Goal: Task Accomplishment & Management: Complete application form

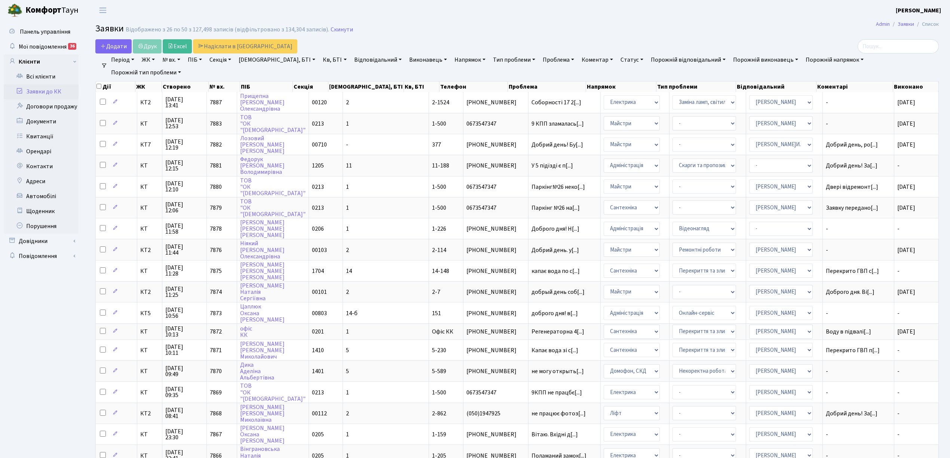
select select "25"
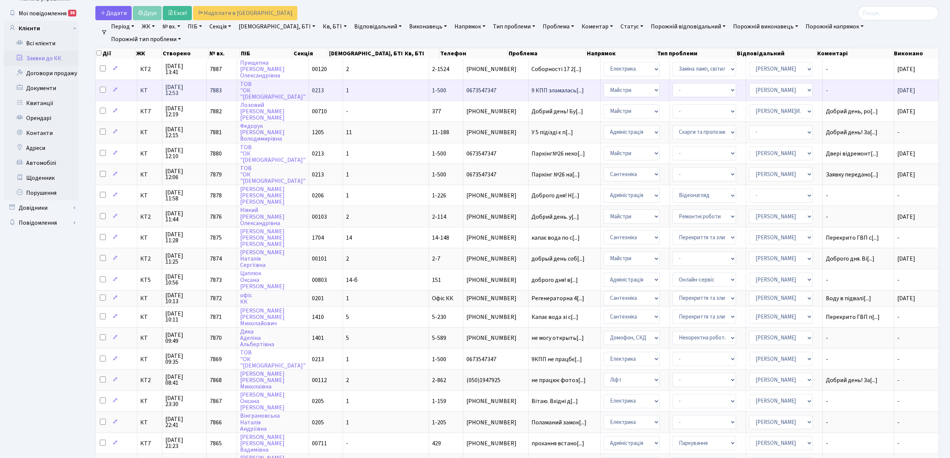
scroll to position [33, 0]
click at [116, 16] on span "Додати" at bounding box center [113, 13] width 27 height 8
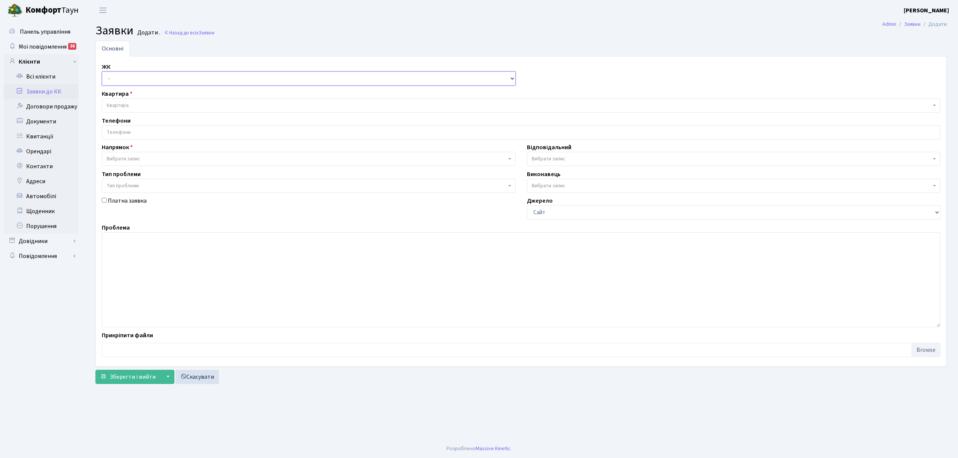
click at [129, 79] on select "- КТ, вул. Регенераторна, 4 КТ2, просп. [STREET_ADDRESS] [STREET_ADDRESS] [PERS…" at bounding box center [309, 78] width 414 height 14
select select "271"
click at [102, 72] on select "- КТ, вул. Регенераторна, 4 КТ2, просп. [STREET_ADDRESS] [STREET_ADDRESS] [PERS…" at bounding box center [309, 78] width 414 height 14
select select
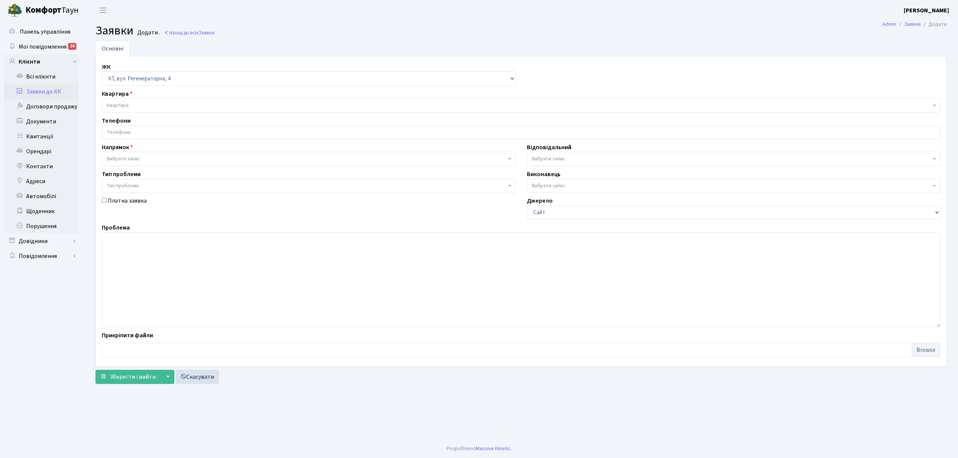
click at [146, 104] on span "Квартира" at bounding box center [519, 105] width 824 height 7
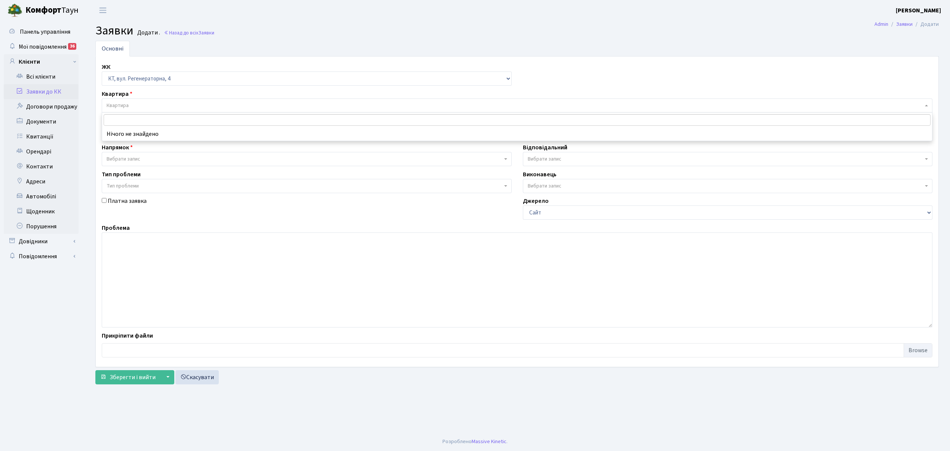
type input "Щ"
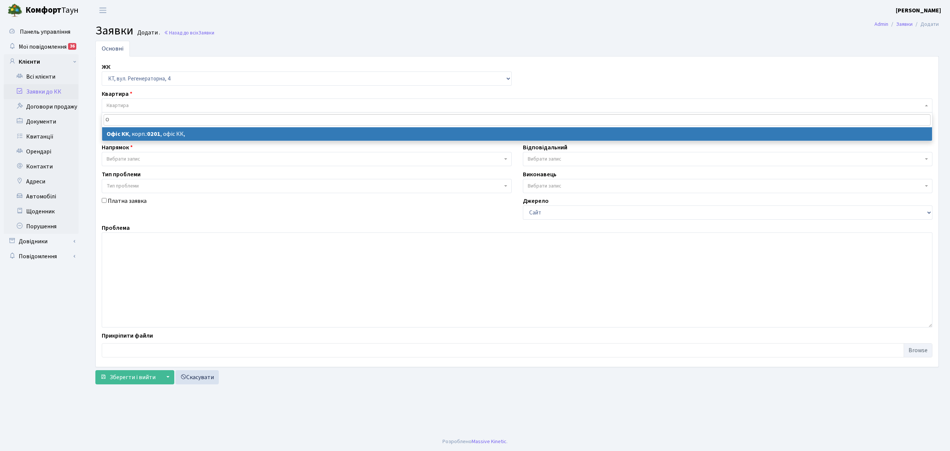
type input "О"
drag, startPoint x: 147, startPoint y: 135, endPoint x: 143, endPoint y: 135, distance: 4.1
select select
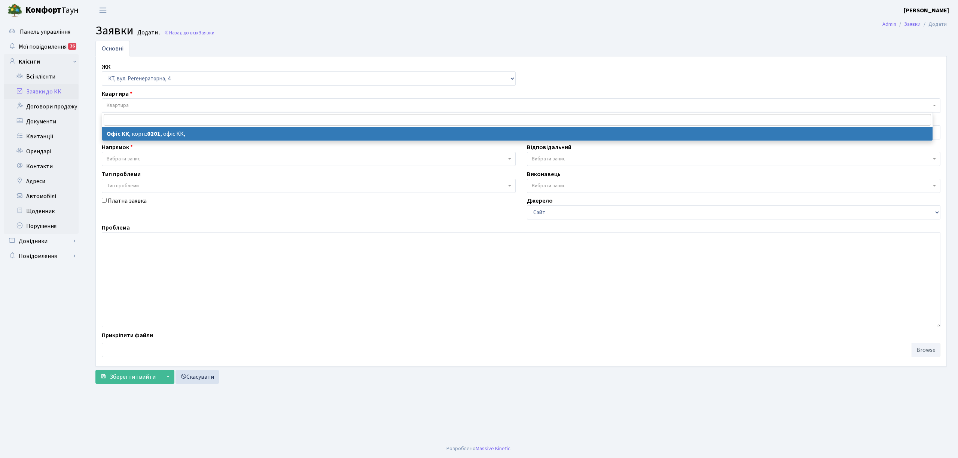
select select "4"
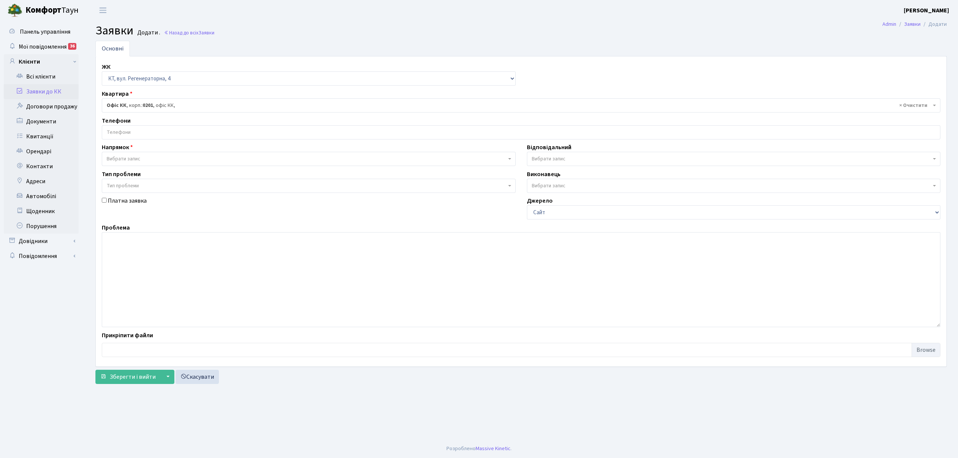
click at [141, 135] on input "search" at bounding box center [521, 132] width 838 height 13
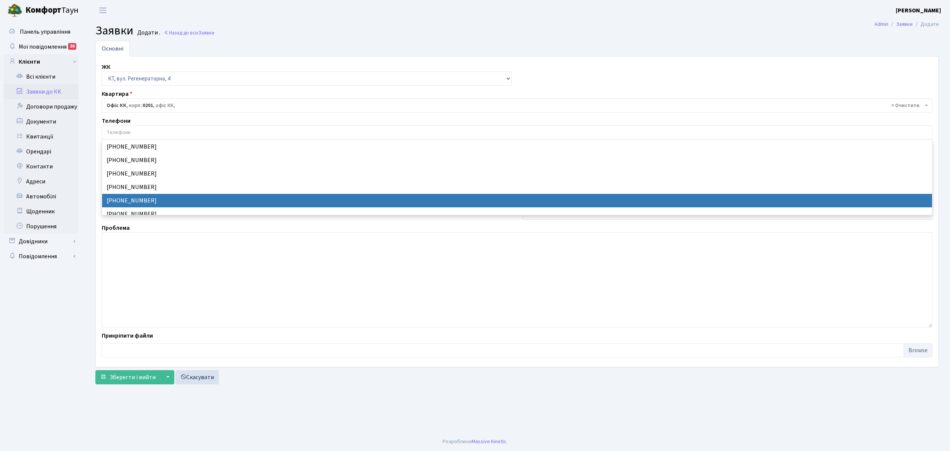
select select "24227"
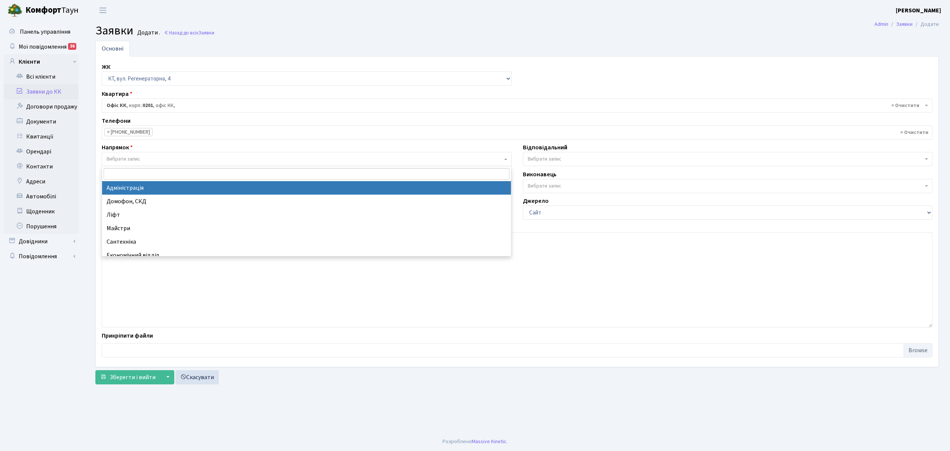
click at [140, 158] on span "Вибрати запис" at bounding box center [124, 158] width 34 height 7
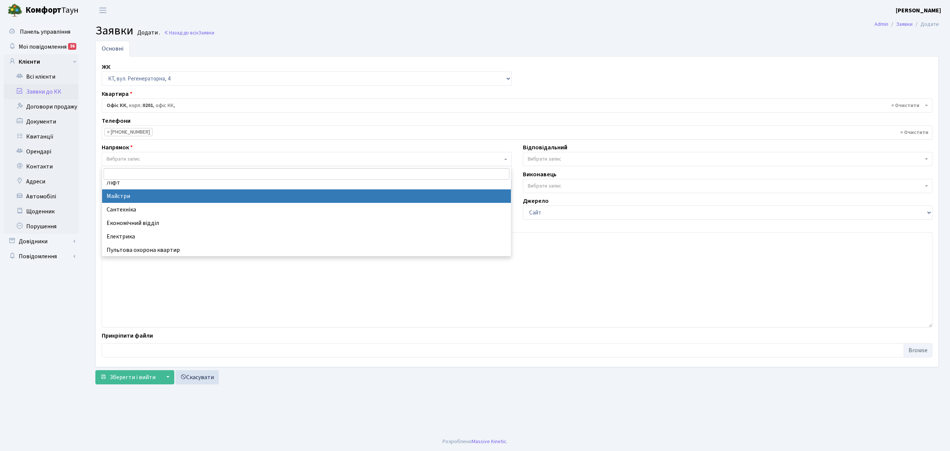
scroll to position [50, 0]
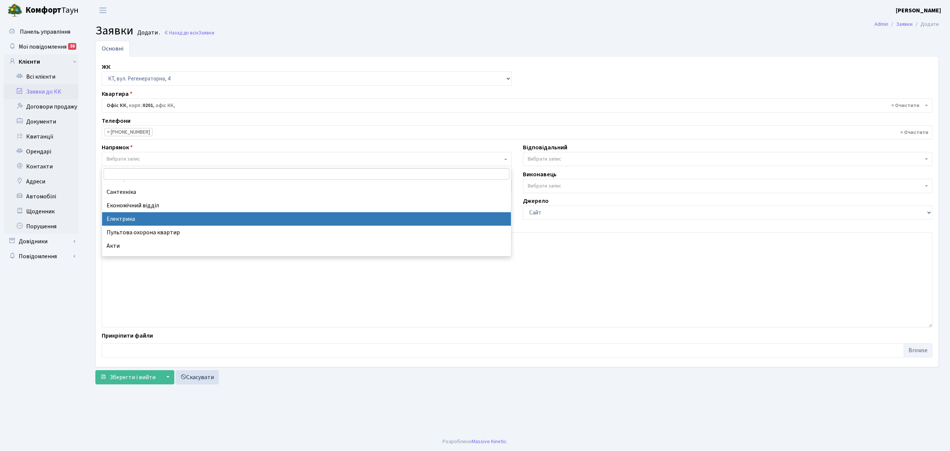
select select "3"
select select
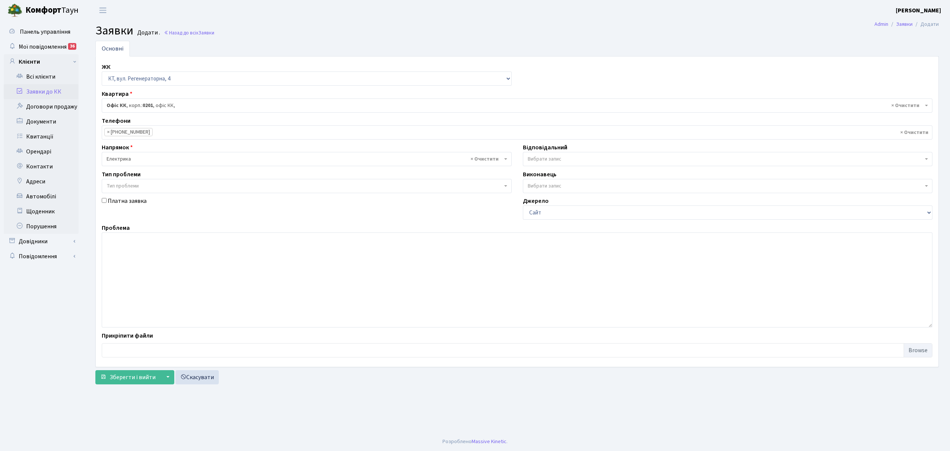
click at [572, 153] on span "Вибрати запис" at bounding box center [728, 159] width 410 height 14
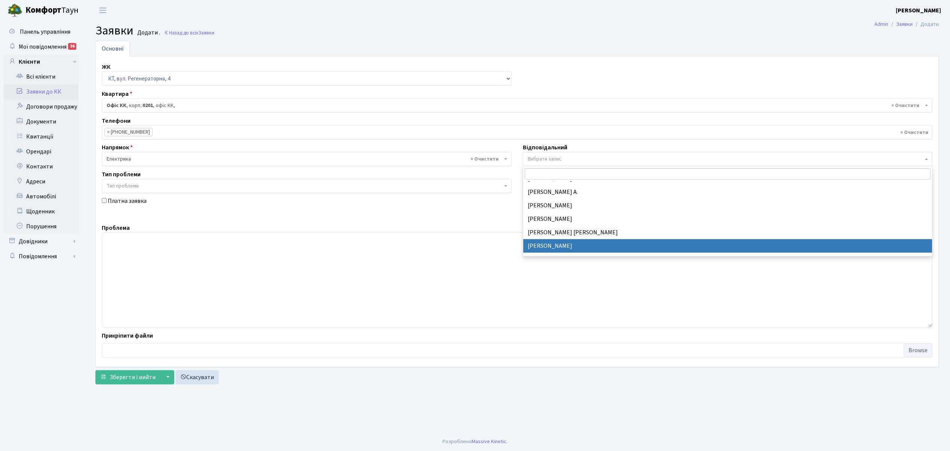
select select "36"
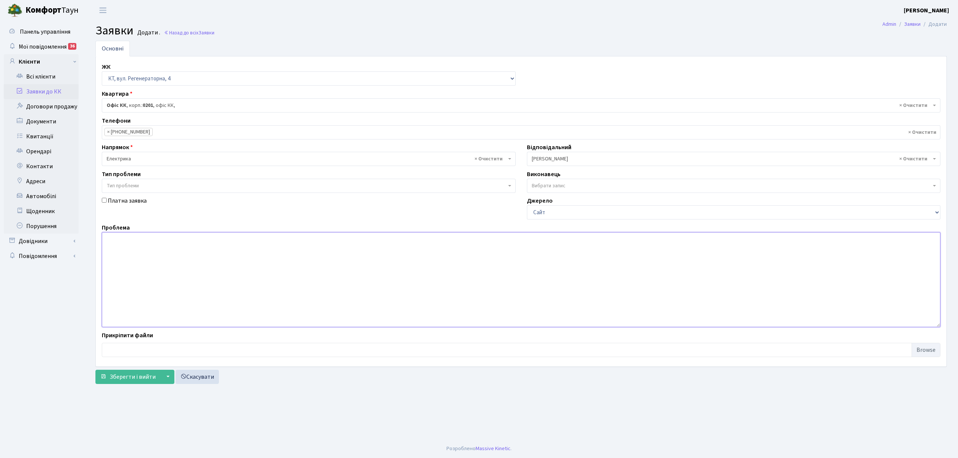
click at [120, 256] on textarea at bounding box center [521, 279] width 839 height 95
type textarea "К"
type textarea "5 КПП не коректно працює шлагбаум."
click at [129, 379] on span "Зберегти і вийти" at bounding box center [133, 377] width 46 height 8
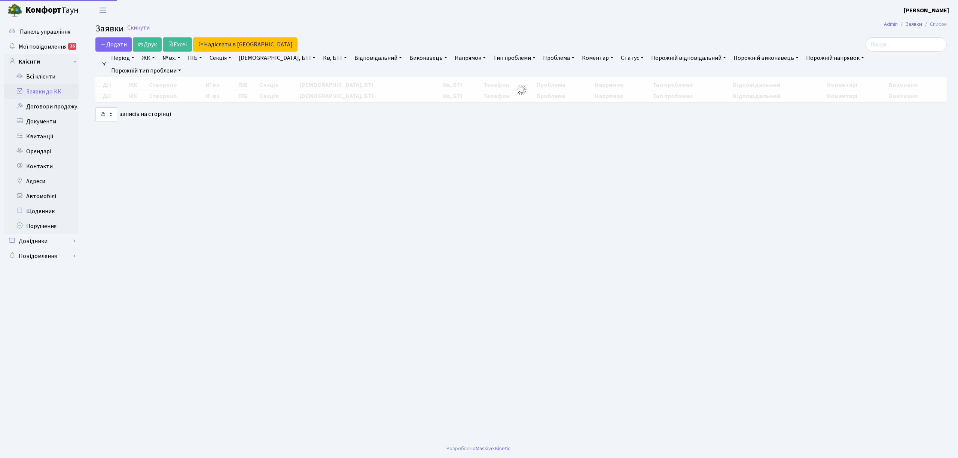
select select "25"
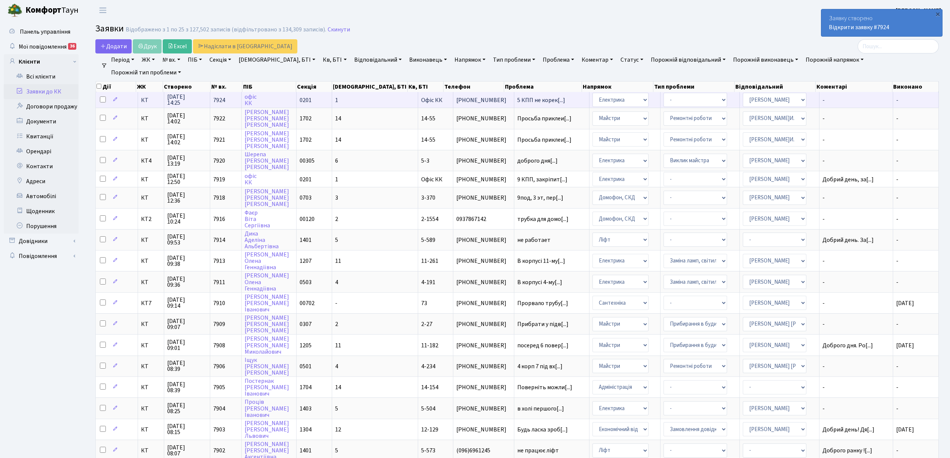
click at [292, 105] on td "офіс КК" at bounding box center [269, 100] width 55 height 16
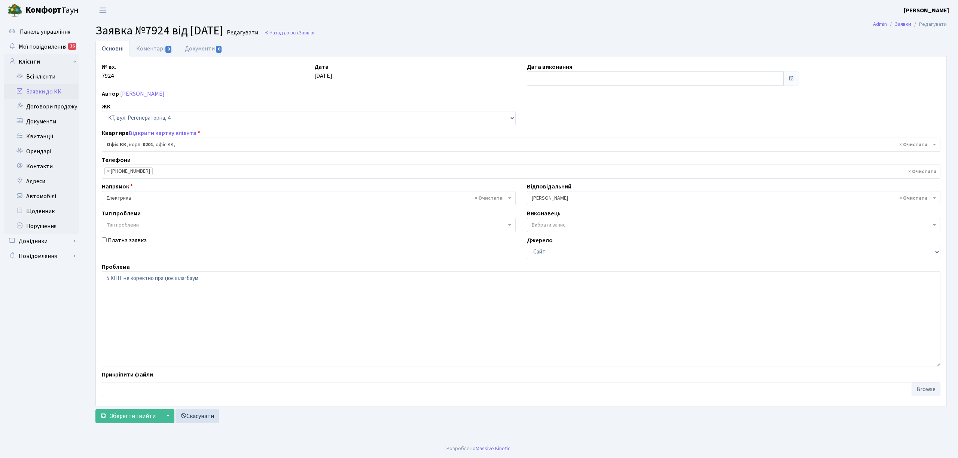
select select "4"
click at [149, 49] on link "Коментарі 0" at bounding box center [154, 48] width 49 height 15
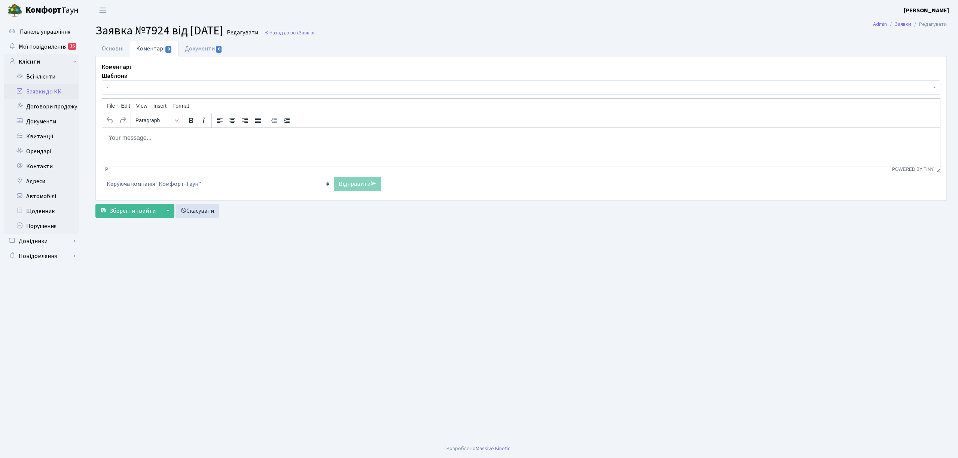
click at [144, 92] on span "-" at bounding box center [521, 87] width 839 height 14
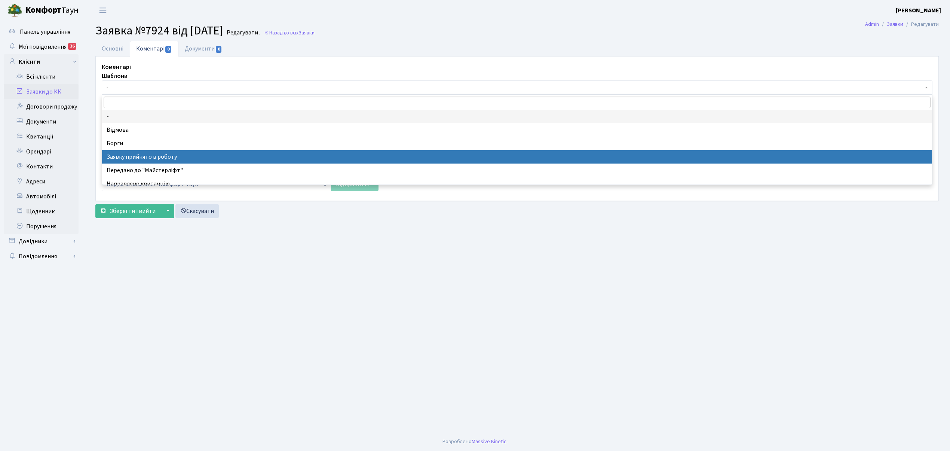
drag, startPoint x: 177, startPoint y: 158, endPoint x: 119, endPoint y: 35, distance: 135.4
select select "7"
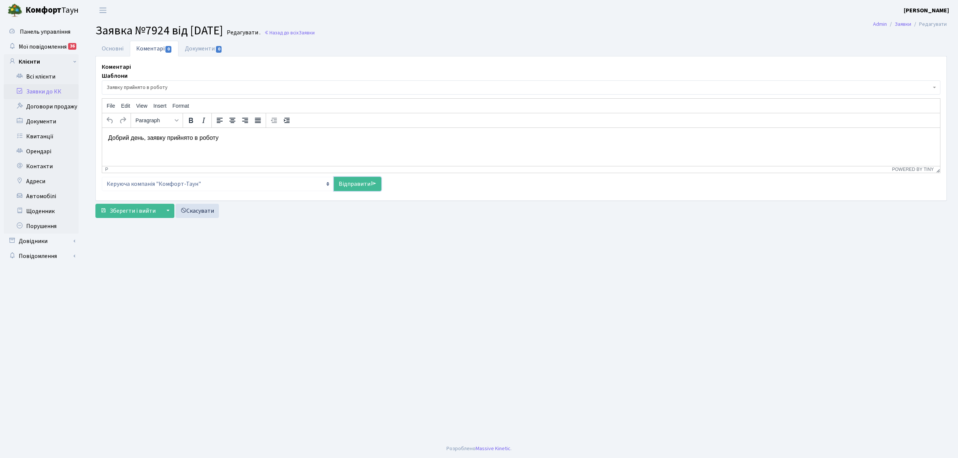
drag, startPoint x: 358, startPoint y: 186, endPoint x: 246, endPoint y: 227, distance: 118.9
click at [357, 186] on link "Відправити" at bounding box center [358, 184] width 48 height 14
select select
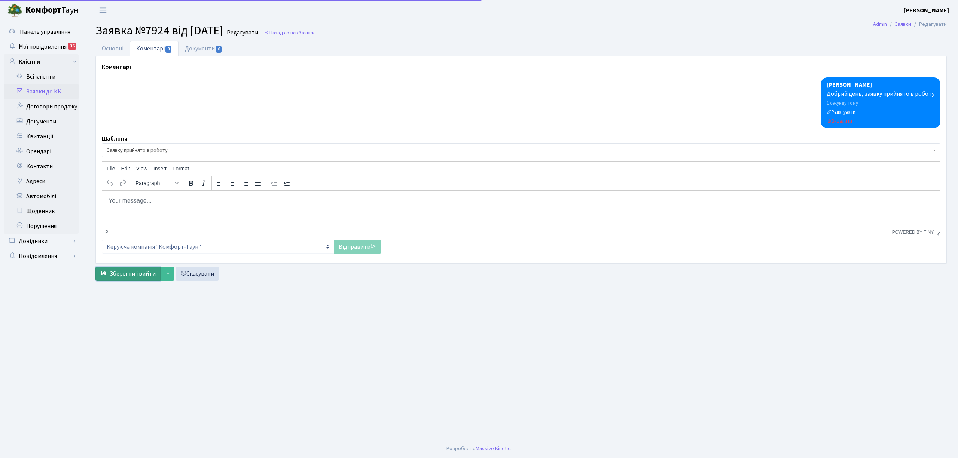
click at [120, 276] on span "Зберегти і вийти" at bounding box center [133, 274] width 46 height 8
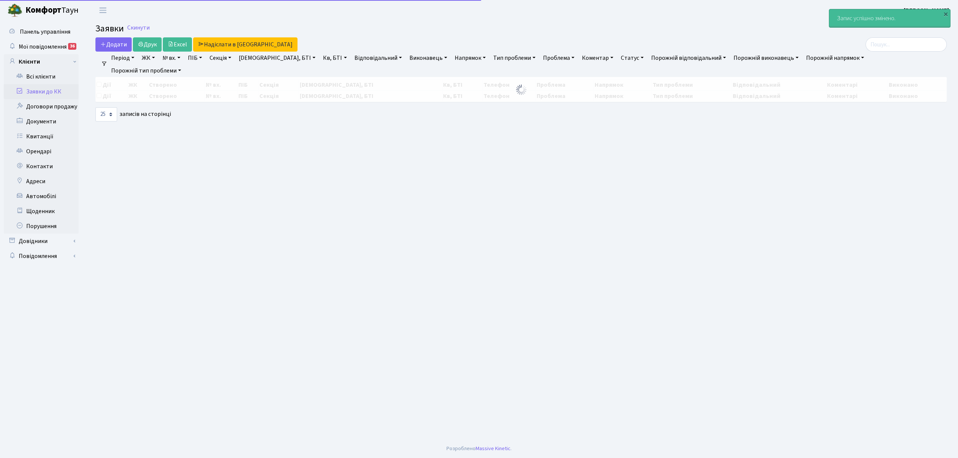
select select "25"
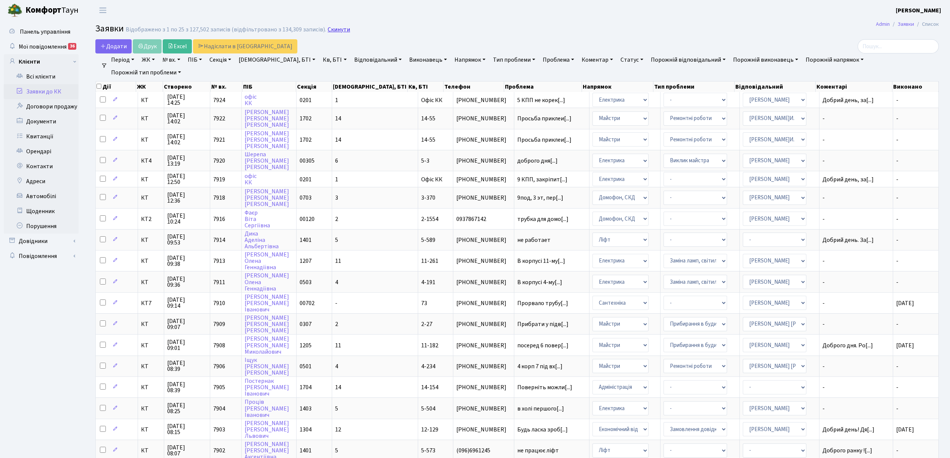
click at [337, 32] on link "Скинути" at bounding box center [339, 29] width 22 height 7
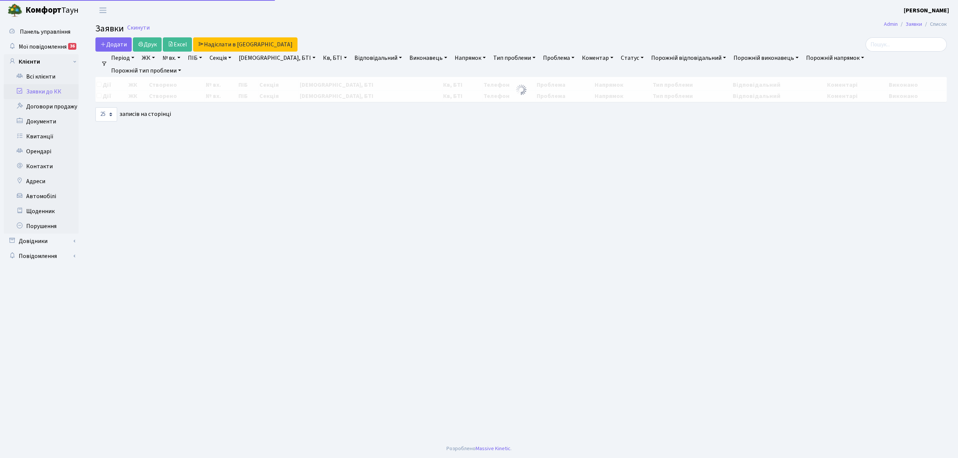
select select "25"
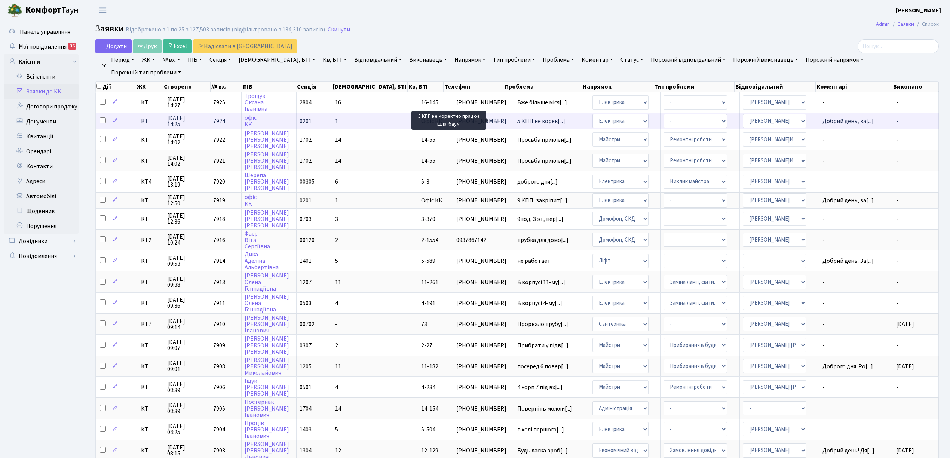
click at [517, 121] on span "5 КПП не корек[...]" at bounding box center [541, 121] width 48 height 8
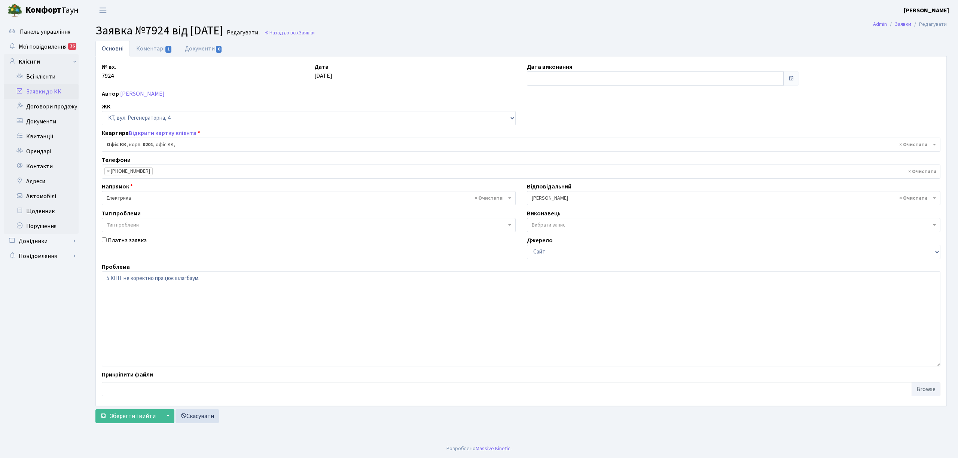
select select "4"
